Goal: Task Accomplishment & Management: Use online tool/utility

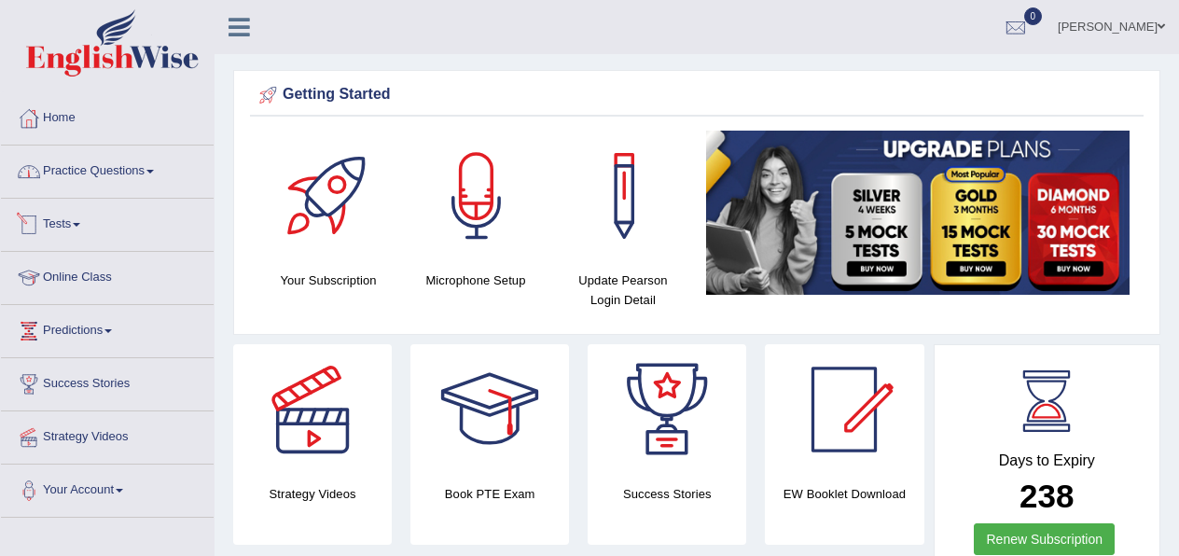
click at [66, 225] on link "Tests" at bounding box center [107, 222] width 213 height 47
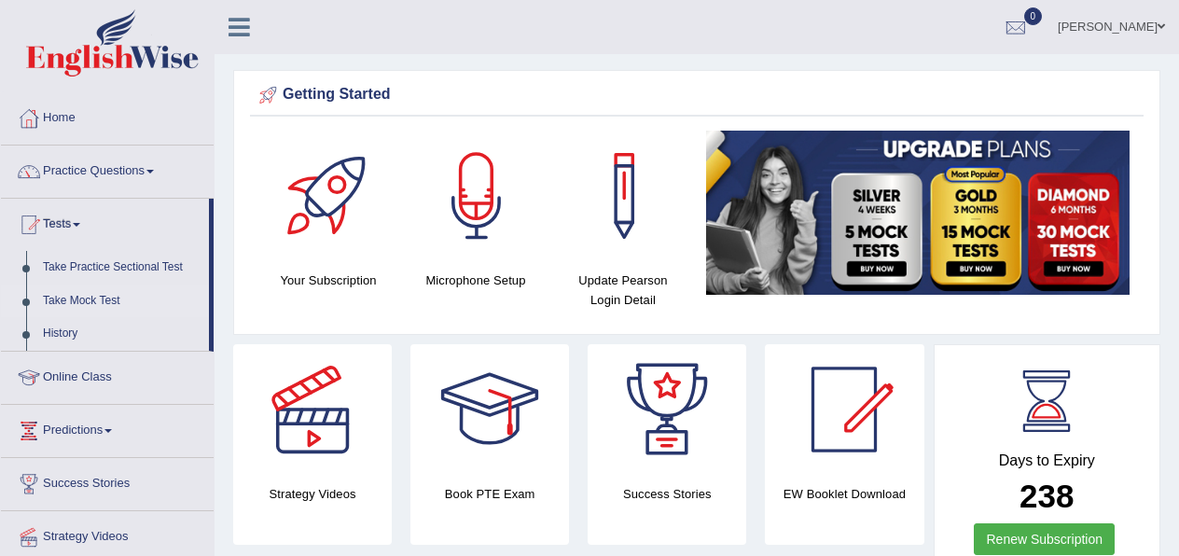
click at [90, 300] on link "Take Mock Test" at bounding box center [121, 301] width 174 height 34
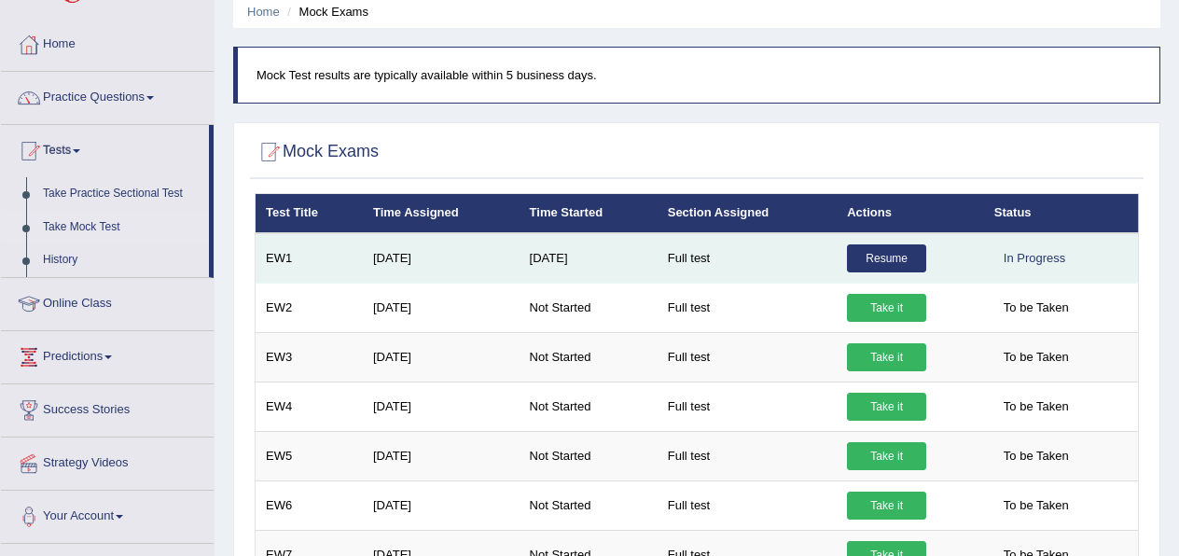
scroll to position [75, 0]
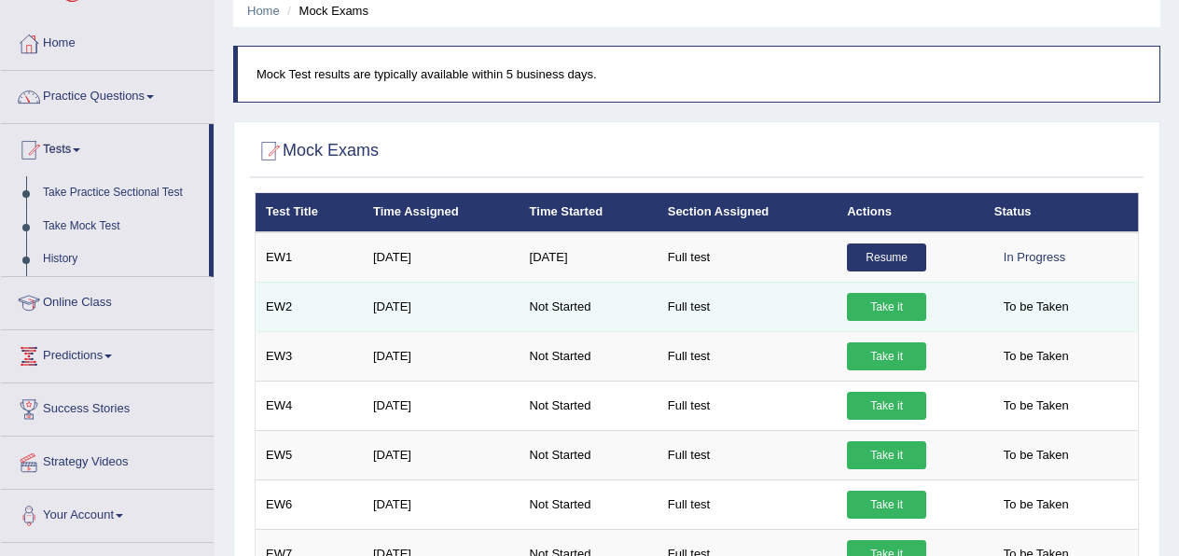
click at [864, 310] on link "Take it" at bounding box center [886, 307] width 79 height 28
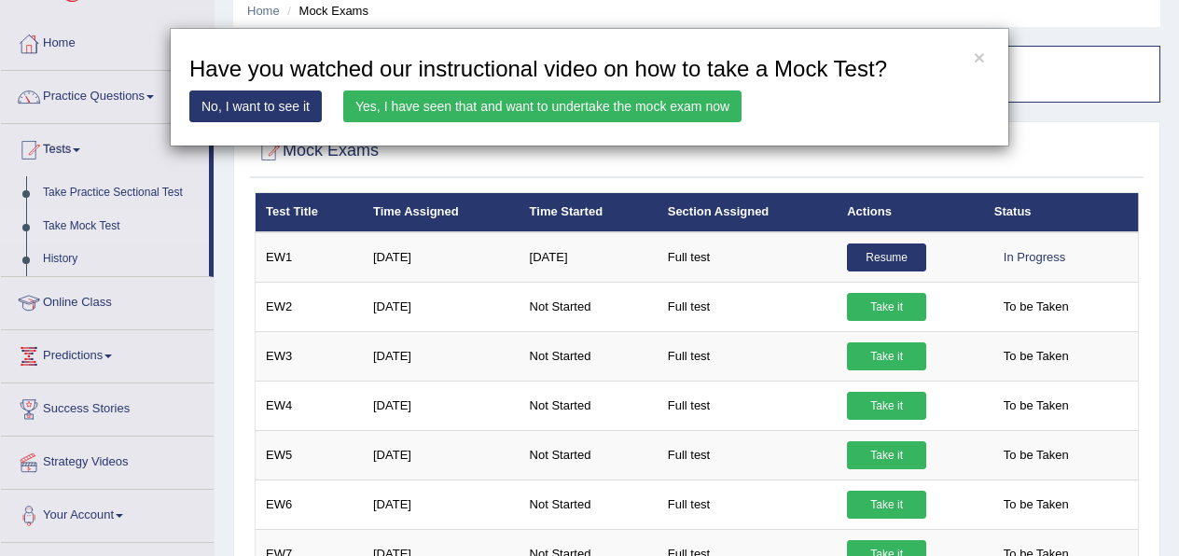
click at [439, 111] on link "Yes, I have seen that and want to undertake the mock exam now" at bounding box center [542, 106] width 398 height 32
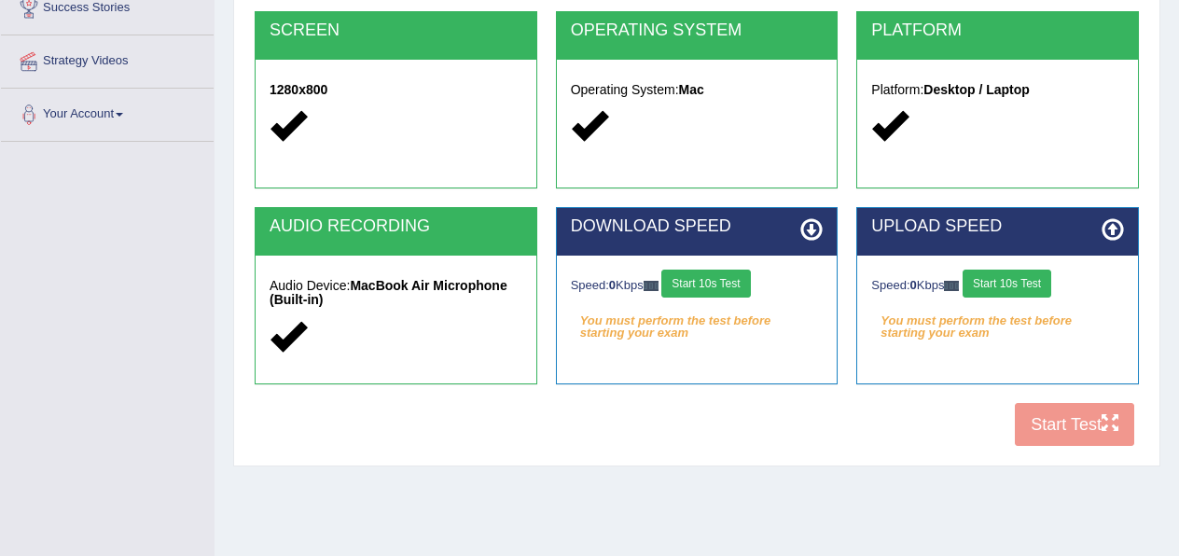
scroll to position [381, 0]
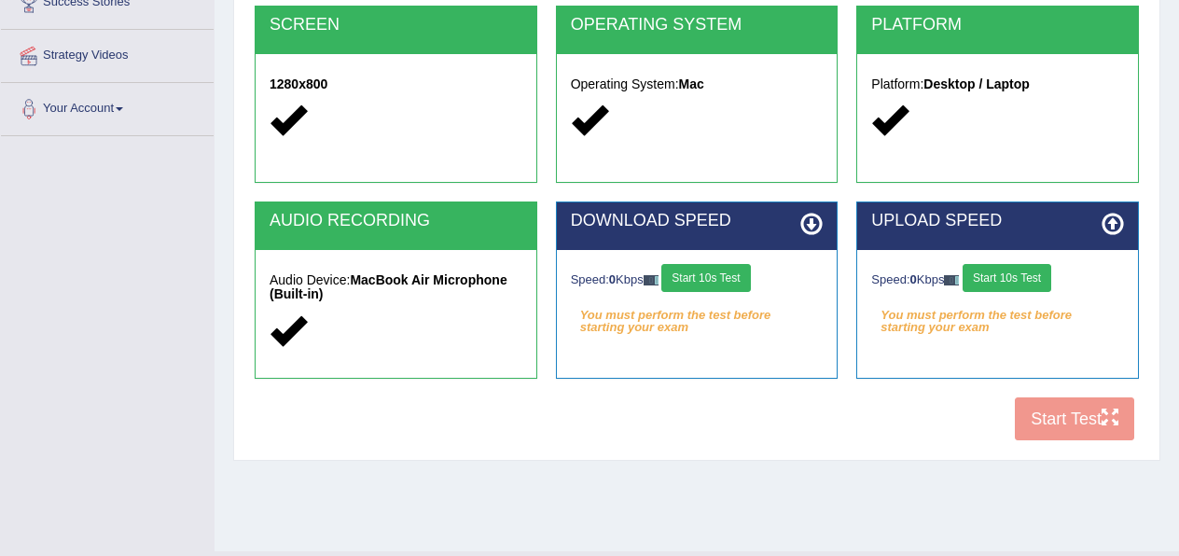
click at [693, 289] on button "Start 10s Test" at bounding box center [705, 278] width 89 height 28
click at [1008, 286] on button "Start 10s Test" at bounding box center [1006, 278] width 89 height 28
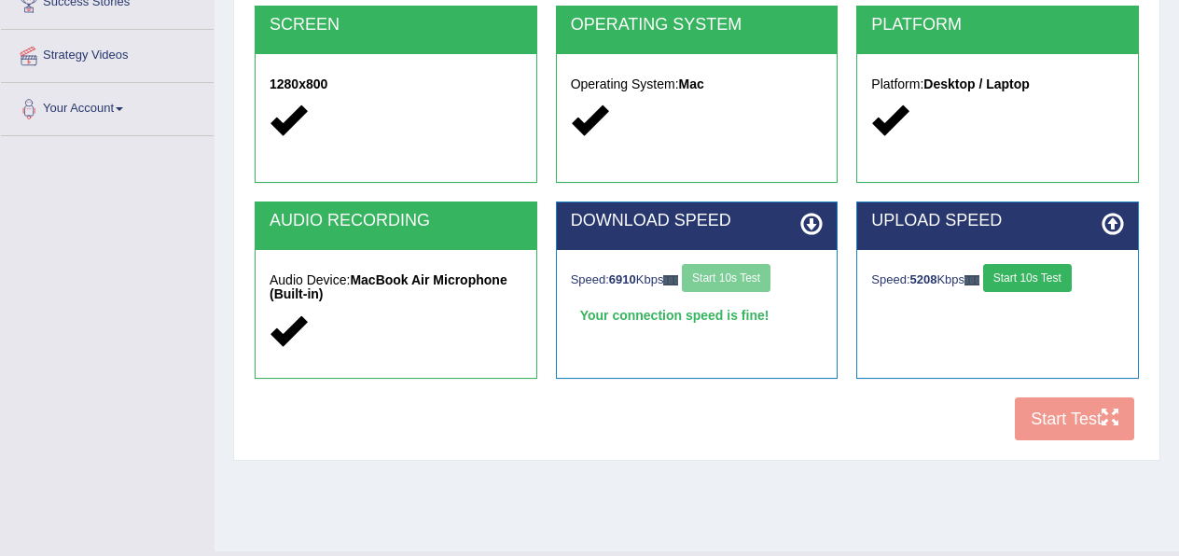
click at [1018, 282] on button "Start 10s Test" at bounding box center [1027, 278] width 89 height 28
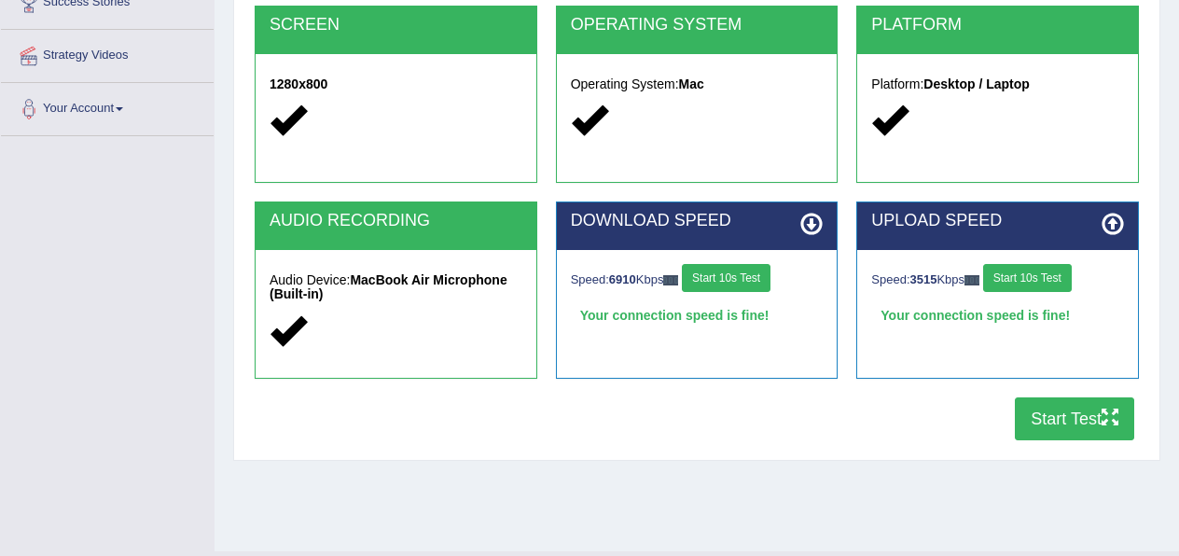
click at [1063, 428] on button "Start Test" at bounding box center [1073, 418] width 119 height 43
